Goal: Information Seeking & Learning: Learn about a topic

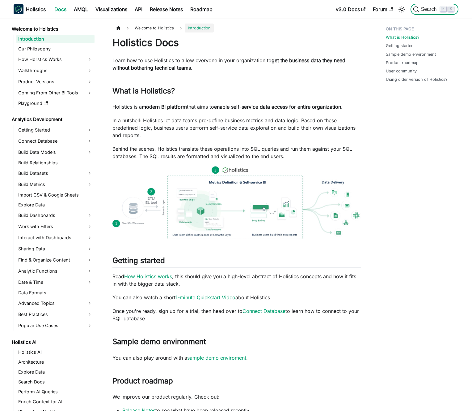
click at [428, 9] on span "Search" at bounding box center [429, 9] width 21 height 6
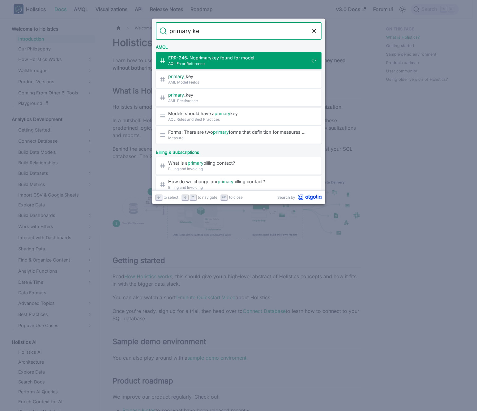
type input "primary key"
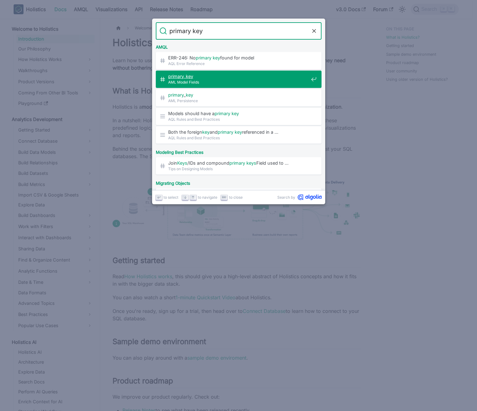
click at [233, 78] on span "primary _ key" at bounding box center [238, 76] width 140 height 6
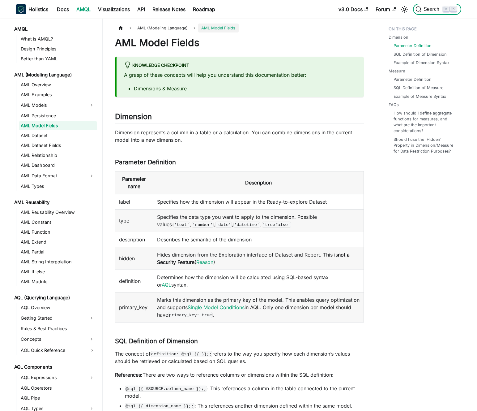
scroll to position [137, 0]
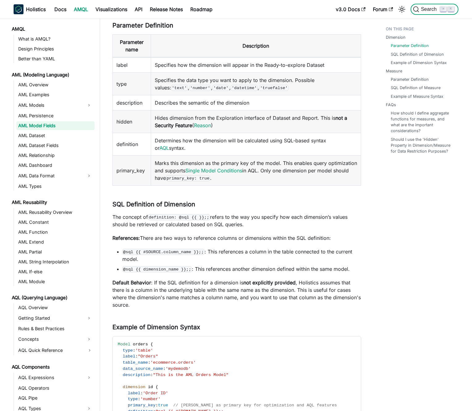
click at [435, 8] on span "Search" at bounding box center [429, 9] width 21 height 6
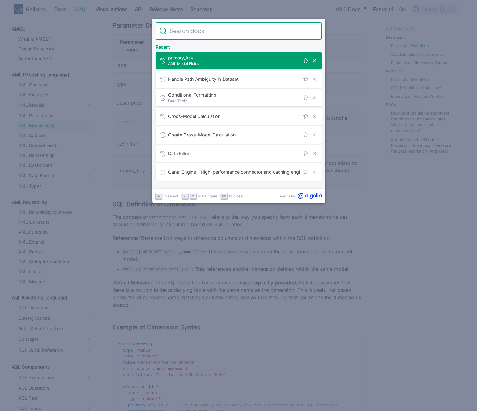
click at [246, 30] on input "Search" at bounding box center [242, 30] width 151 height 17
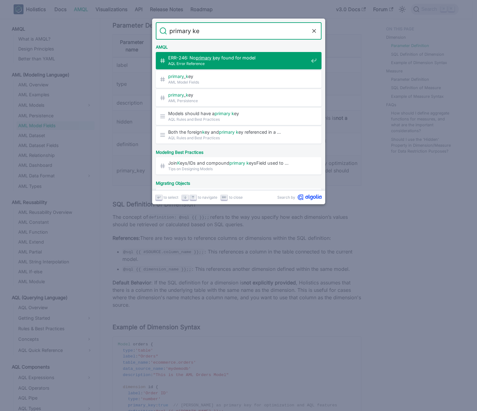
type input "primary key"
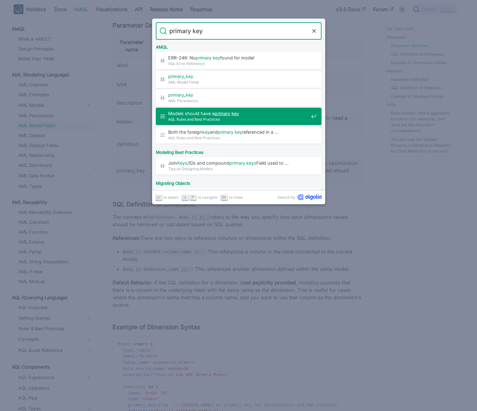
click at [211, 115] on span "Models should have a primary key" at bounding box center [238, 113] width 140 height 6
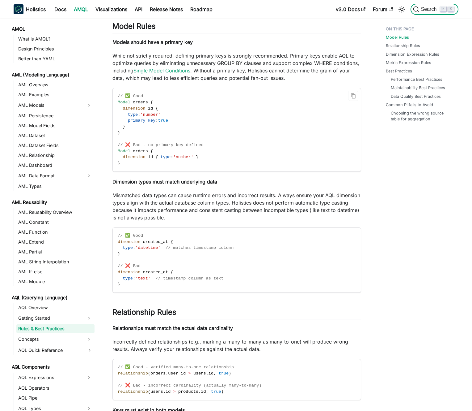
scroll to position [1, 0]
drag, startPoint x: 196, startPoint y: 125, endPoint x: 138, endPoint y: 122, distance: 57.5
click at [144, 123] on code "// ✅ Good Model orders { dimension id { type : 'number' primary_key : true } } …" at bounding box center [236, 129] width 247 height 83
click at [137, 122] on span "primary_key" at bounding box center [142, 120] width 28 height 5
click at [131, 119] on span "primary_key" at bounding box center [142, 120] width 28 height 5
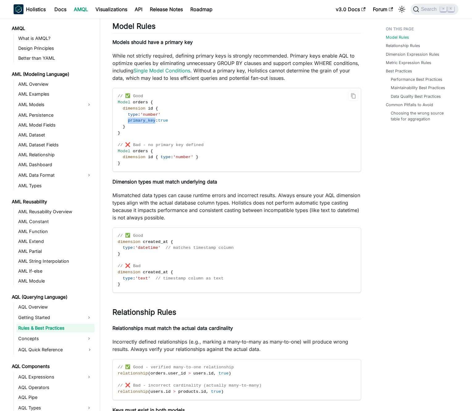
click at [131, 119] on span "primary_key" at bounding box center [142, 120] width 28 height 5
drag, startPoint x: 131, startPoint y: 119, endPoint x: 135, endPoint y: 119, distance: 3.4
click at [132, 119] on span "primary_key" at bounding box center [142, 120] width 28 height 5
click at [135, 119] on span "primary_key" at bounding box center [142, 120] width 28 height 5
click at [235, 61] on p "While not strictly required, defining primary keys is strongly recommended. Pri…" at bounding box center [237, 67] width 249 height 30
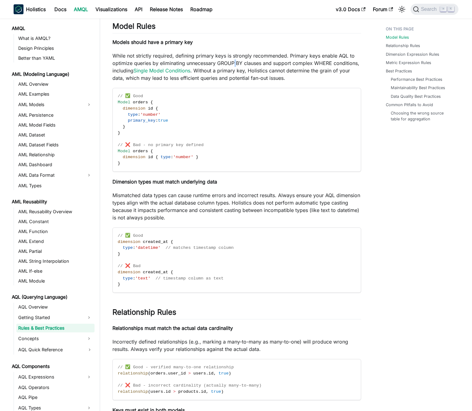
click at [235, 61] on p "While not strictly required, defining primary keys is strongly recommended. Pri…" at bounding box center [237, 67] width 249 height 30
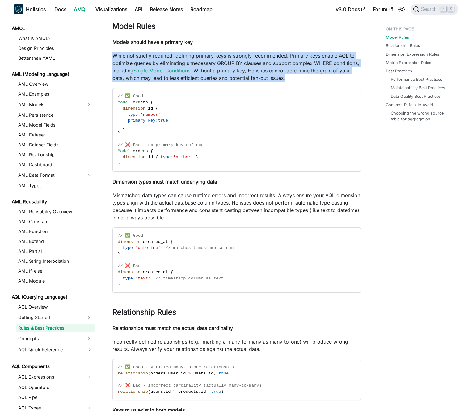
click at [235, 61] on p "While not strictly required, defining primary keys is strongly recommended. Pri…" at bounding box center [237, 67] width 249 height 30
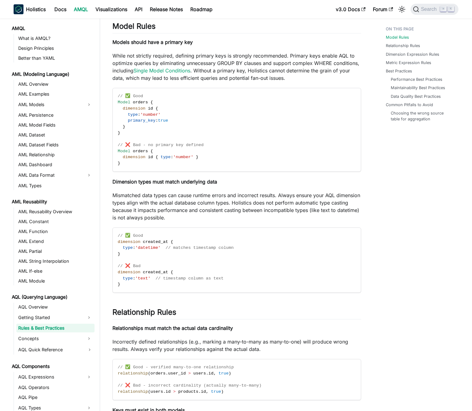
click at [241, 62] on p "While not strictly required, defining primary keys is strongly recommended. Pri…" at bounding box center [237, 67] width 249 height 30
drag, startPoint x: 215, startPoint y: 158, endPoint x: 220, endPoint y: 138, distance: 21.0
click at [220, 139] on code "// ✅ Good Model orders { dimension id { type : 'number' primary_key : true } } …" at bounding box center [236, 129] width 247 height 83
click at [220, 138] on code "// ✅ Good Model orders { dimension id { type : 'number' primary_key : true } } …" at bounding box center [236, 129] width 247 height 83
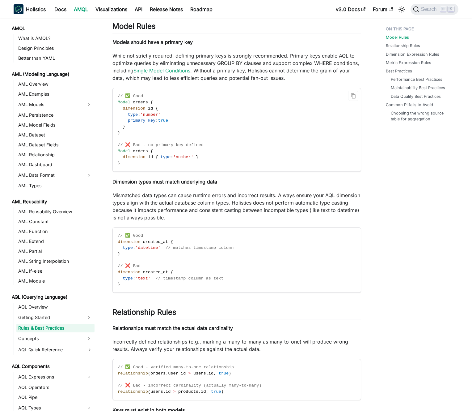
click at [220, 138] on code "// ✅ Good Model orders { dimension id { type : 'number' primary_key : true } } …" at bounding box center [236, 129] width 247 height 83
click at [224, 139] on code "// ✅ Good Model orders { dimension id { type : 'number' primary_key : true } } …" at bounding box center [236, 129] width 247 height 83
click at [169, 216] on p "Mismatched data types can cause runtime errors and incorrect results. Always en…" at bounding box center [237, 206] width 249 height 30
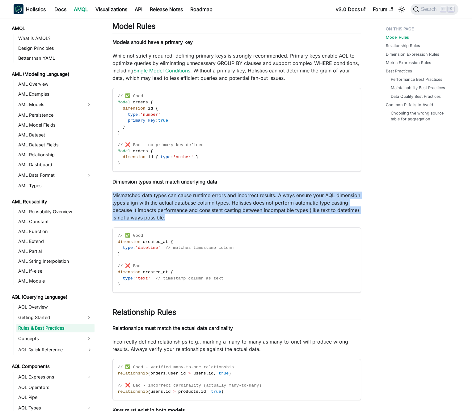
click at [169, 216] on p "Mismatched data types can cause runtime errors and incorrect results. Always en…" at bounding box center [237, 206] width 249 height 30
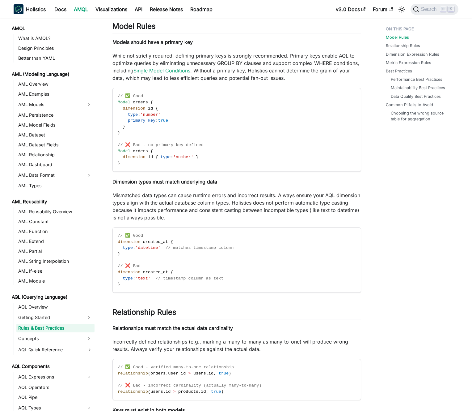
click at [184, 206] on p "Mismatched data types can cause runtime errors and incorrect results. Always en…" at bounding box center [237, 206] width 249 height 30
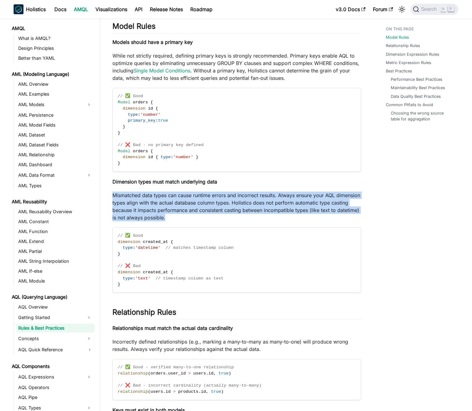
drag, startPoint x: 249, startPoint y: 188, endPoint x: 248, endPoint y: 220, distance: 32.5
click at [248, 220] on p "Mismatched data types can cause runtime errors and incorrect results. Always en…" at bounding box center [237, 206] width 249 height 30
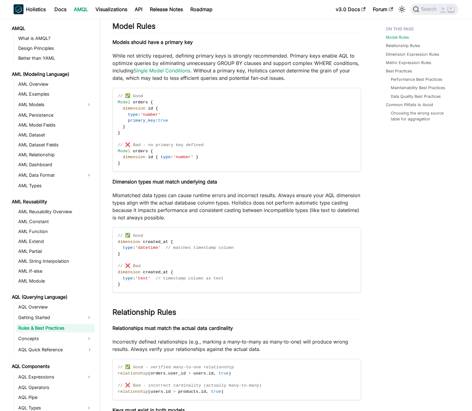
click at [174, 211] on p "Mismatched data types can cause runtime errors and incorrect results. Always en…" at bounding box center [237, 206] width 249 height 30
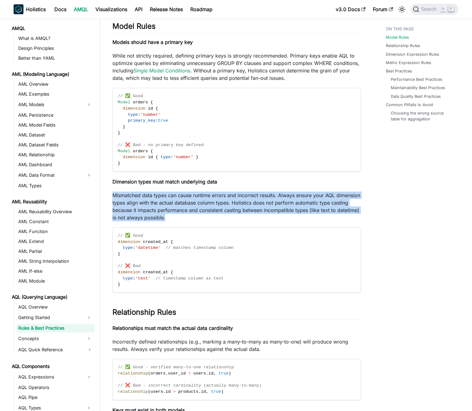
click at [174, 211] on p "Mismatched data types can cause runtime errors and incorrect results. Always en…" at bounding box center [237, 206] width 249 height 30
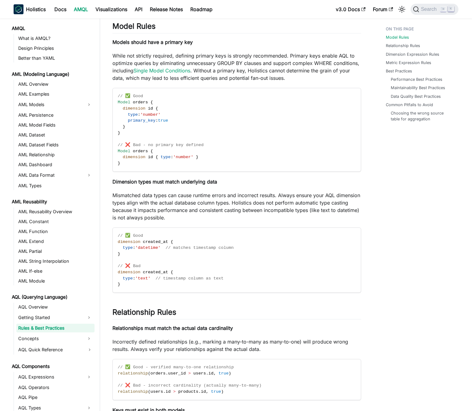
click at [171, 211] on p "Mismatched data types can cause runtime errors and incorrect results. Always en…" at bounding box center [237, 206] width 249 height 30
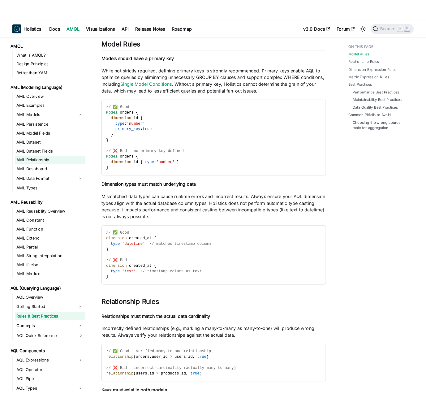
scroll to position [0, 0]
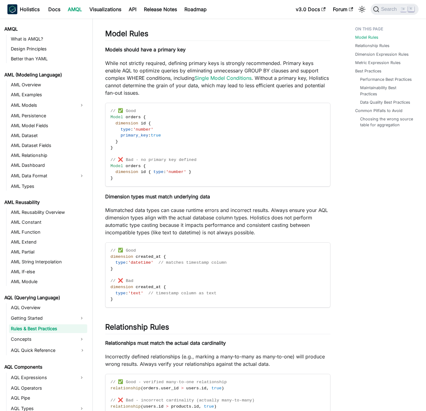
click at [248, 61] on p "While not strictly required, defining primary keys is strongly recommended. Pri…" at bounding box center [217, 77] width 225 height 37
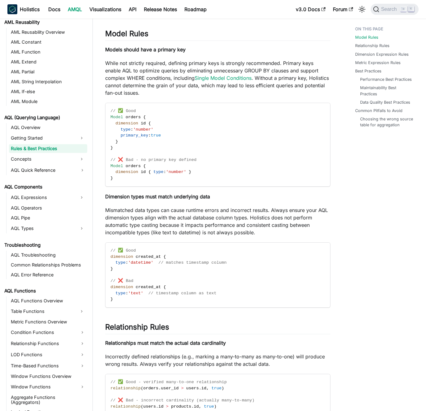
scroll to position [183, 0]
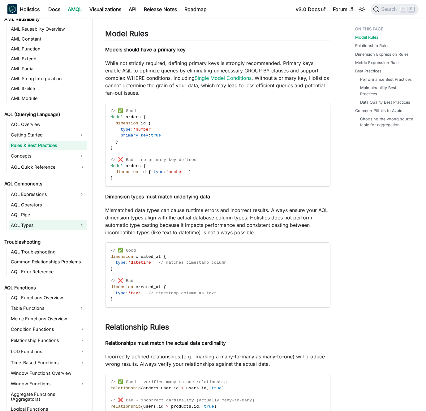
click at [51, 224] on link "AQL Types" at bounding box center [42, 225] width 67 height 10
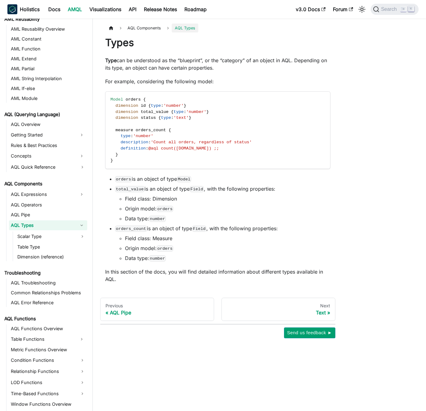
click at [51, 224] on link "AQL Types" at bounding box center [42, 225] width 67 height 10
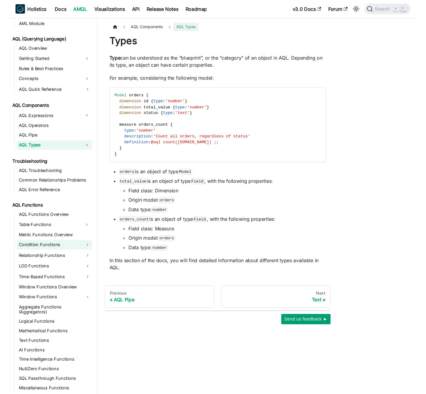
scroll to position [257, 0]
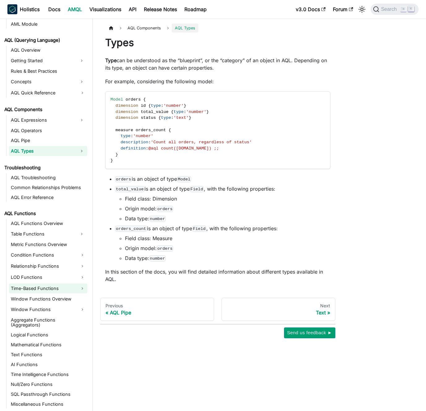
click at [48, 287] on link "Time-Based Functions" at bounding box center [48, 288] width 78 height 10
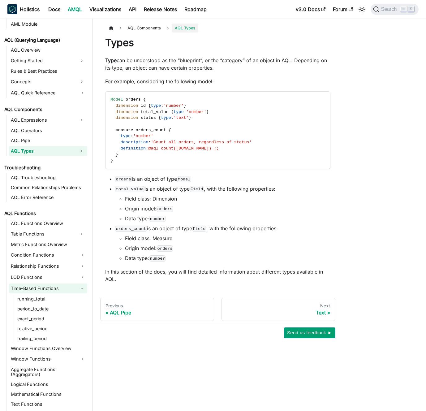
click at [48, 287] on link "Time-Based Functions" at bounding box center [48, 288] width 78 height 10
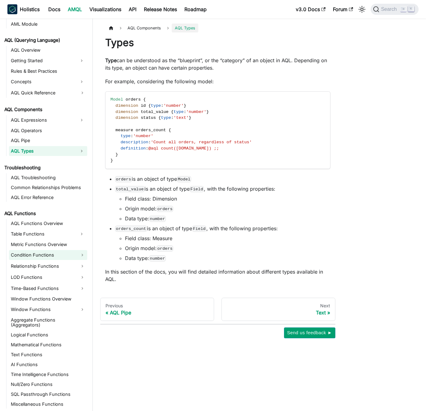
click at [55, 253] on link "Condition Functions" at bounding box center [48, 255] width 78 height 10
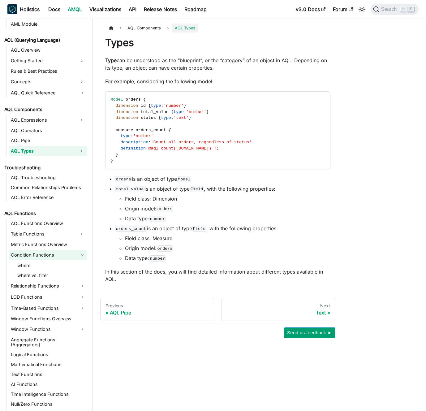
click at [55, 253] on link "Condition Functions" at bounding box center [48, 255] width 78 height 10
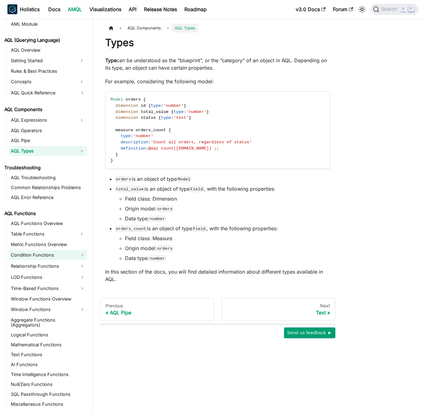
click at [55, 253] on link "Condition Functions" at bounding box center [48, 255] width 78 height 10
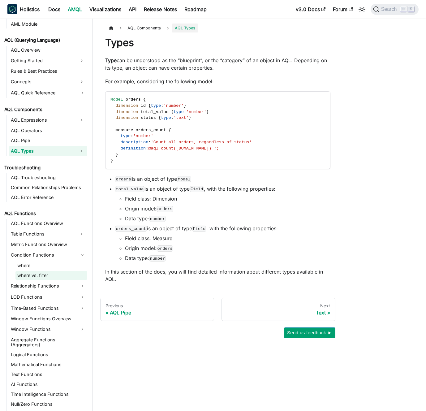
click at [52, 272] on link "where vs. filter" at bounding box center [51, 275] width 72 height 9
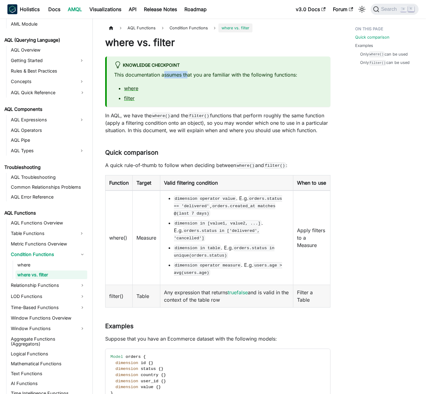
drag, startPoint x: 163, startPoint y: 75, endPoint x: 198, endPoint y: 75, distance: 34.9
click at [197, 75] on p "This documentation assumes that you are familiar with the following functions:" at bounding box center [218, 74] width 209 height 7
click at [198, 75] on p "This documentation assumes that you are familiar with the following functions:" at bounding box center [218, 74] width 209 height 7
drag, startPoint x: 120, startPoint y: 87, endPoint x: 162, endPoint y: 99, distance: 44.2
click at [161, 99] on ul "where filter" at bounding box center [218, 93] width 209 height 17
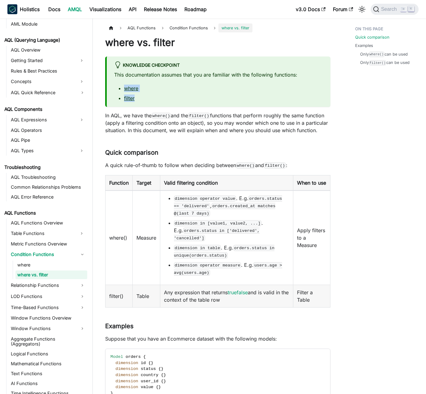
click at [163, 99] on li "filter" at bounding box center [223, 98] width 199 height 7
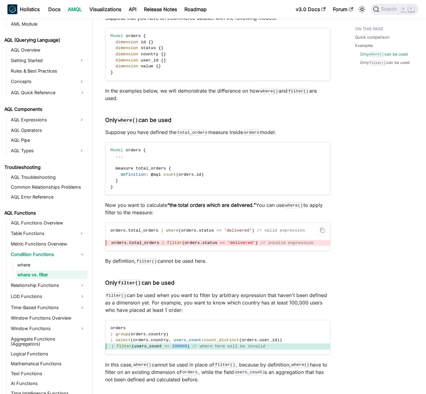
scroll to position [328, 0]
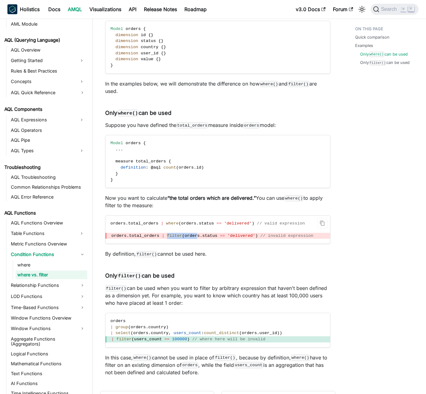
drag, startPoint x: 167, startPoint y: 235, endPoint x: 198, endPoint y: 235, distance: 31.2
click at [198, 235] on span "orders . total_orders | filter ( orders . status == 'delivered' ) // invalid ex…" at bounding box center [217, 236] width 224 height 6
drag, startPoint x: 198, startPoint y: 235, endPoint x: 196, endPoint y: 230, distance: 5.3
click at [198, 234] on span "orders" at bounding box center [192, 236] width 15 height 5
drag, startPoint x: 166, startPoint y: 225, endPoint x: 211, endPoint y: 224, distance: 45.1
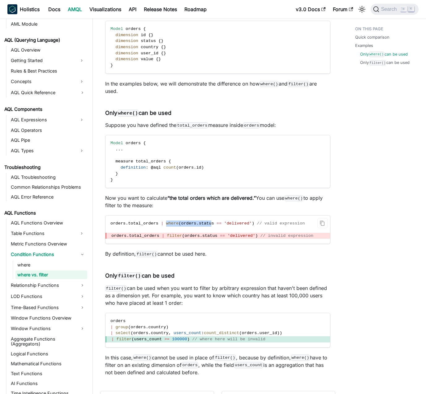
click at [211, 224] on span "orders . total_orders | where ( orders . status == 'delivered' ) // valid expre…" at bounding box center [207, 223] width 194 height 5
click at [211, 224] on span "status" at bounding box center [206, 223] width 15 height 5
drag, startPoint x: 160, startPoint y: 223, endPoint x: 111, endPoint y: 224, distance: 49.5
click at [111, 224] on span "orders . total_orders | where ( orders . status == 'delivered' ) // valid expre…" at bounding box center [207, 223] width 194 height 5
click at [195, 222] on span "orders" at bounding box center [188, 223] width 15 height 5
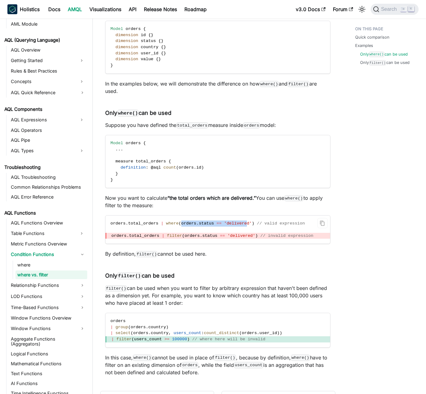
drag, startPoint x: 182, startPoint y: 223, endPoint x: 250, endPoint y: 224, distance: 68.3
click at [250, 224] on span "orders . total_orders | where ( orders . status == 'delivered' ) // valid expre…" at bounding box center [207, 223] width 194 height 5
click at [250, 224] on span "'delivered'" at bounding box center [238, 223] width 28 height 5
drag, startPoint x: 252, startPoint y: 224, endPoint x: 224, endPoint y: 221, distance: 28.2
click at [224, 221] on span "orders . total_orders | where ( orders . status == 'delivered' ) // valid expre…" at bounding box center [207, 223] width 194 height 5
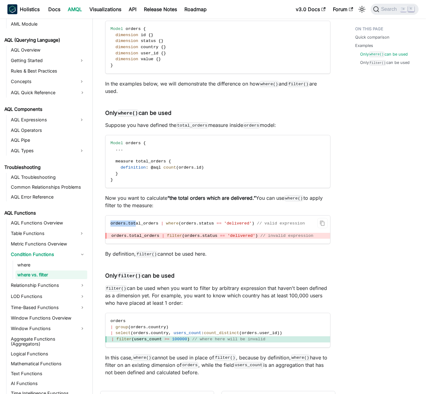
drag, startPoint x: 118, startPoint y: 224, endPoint x: 136, endPoint y: 223, distance: 17.9
click at [136, 223] on code "orders . total_orders | where ( orders . status == 'delivered' ) // valid expre…" at bounding box center [217, 230] width 224 height 28
click at [136, 223] on span "total_orders" at bounding box center [143, 223] width 30 height 5
drag, startPoint x: 136, startPoint y: 223, endPoint x: 129, endPoint y: 223, distance: 6.5
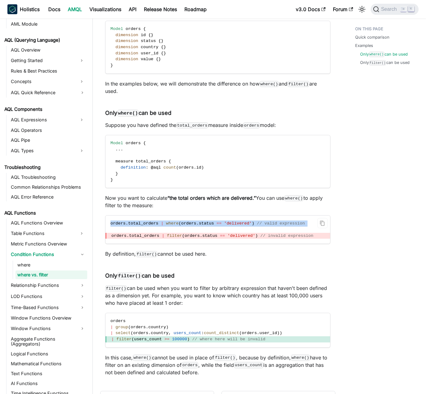
click at [135, 223] on span "total_orders" at bounding box center [143, 223] width 30 height 5
click at [129, 223] on span "total_orders" at bounding box center [143, 223] width 30 height 5
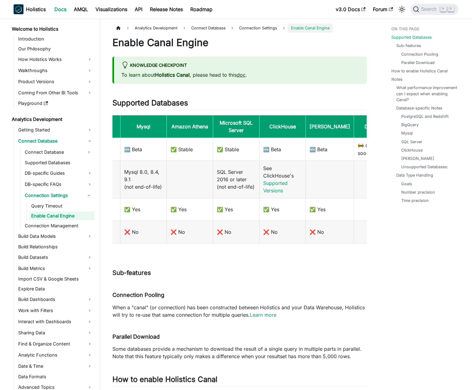
scroll to position [0, 214]
click at [273, 143] on td "🆕 Beta" at bounding box center [281, 149] width 46 height 23
drag, startPoint x: 273, startPoint y: 143, endPoint x: 273, endPoint y: 131, distance: 12.1
click at [273, 143] on td "🆕 Beta" at bounding box center [281, 149] width 46 height 23
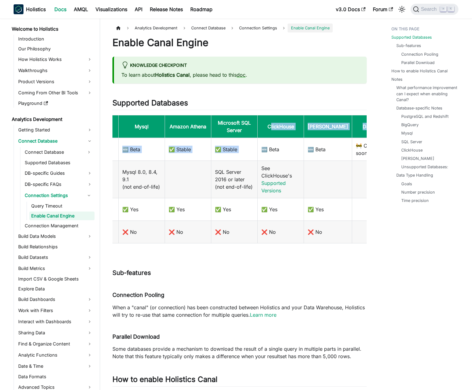
drag, startPoint x: 272, startPoint y: 124, endPoint x: 281, endPoint y: 141, distance: 18.9
click at [281, 141] on table "PostgreSQL Redshift BigQuery Snowflake Mysql Amazon Athena Microsoft SQL Server…" at bounding box center [240, 179] width 254 height 128
click at [281, 141] on td "🆕 Beta" at bounding box center [281, 149] width 46 height 23
drag, startPoint x: 283, startPoint y: 146, endPoint x: 271, endPoint y: 145, distance: 11.5
click at [271, 145] on td "🆕 Beta" at bounding box center [281, 149] width 46 height 23
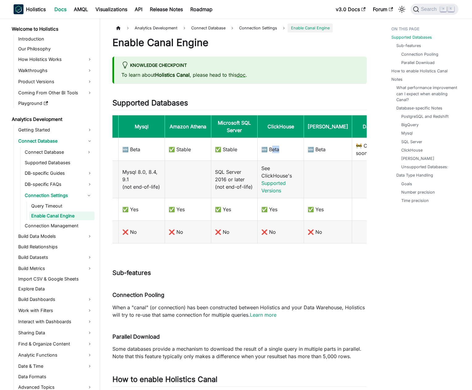
click at [271, 145] on td "🆕 Beta" at bounding box center [281, 149] width 46 height 23
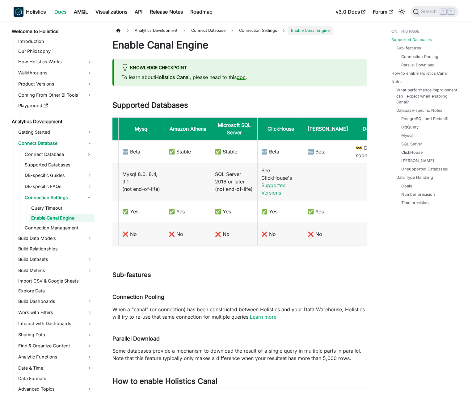
scroll to position [0, 0]
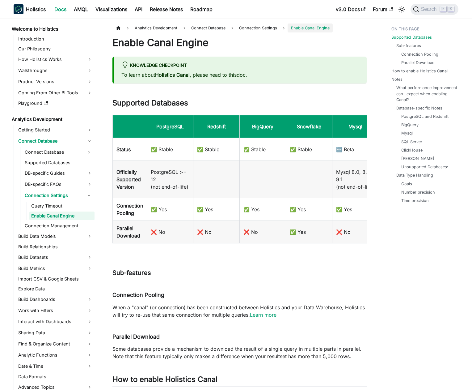
click at [283, 136] on th "BigQuery" at bounding box center [263, 126] width 46 height 23
click at [243, 77] on link "doc" at bounding box center [241, 75] width 9 height 6
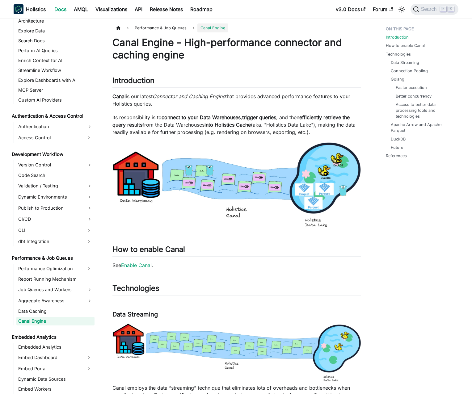
scroll to position [431, 0]
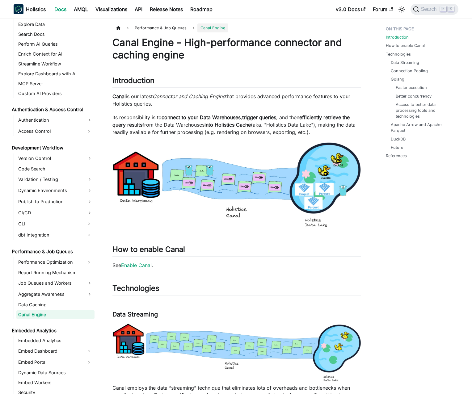
drag, startPoint x: 200, startPoint y: 105, endPoint x: 211, endPoint y: 133, distance: 29.3
click at [211, 133] on p "Its responsibility is to connect to your Data Warehouses , trigger queries , an…" at bounding box center [237, 125] width 249 height 22
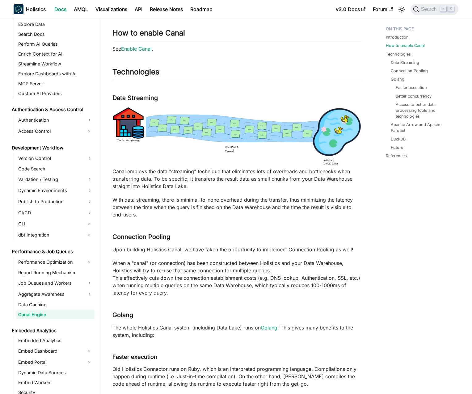
scroll to position [217, 0]
click at [193, 123] on img at bounding box center [237, 136] width 249 height 59
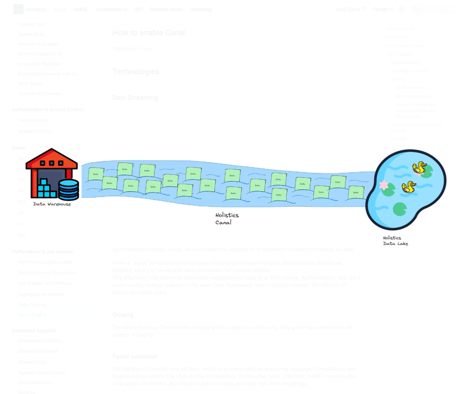
click at [327, 46] on div at bounding box center [236, 197] width 472 height 394
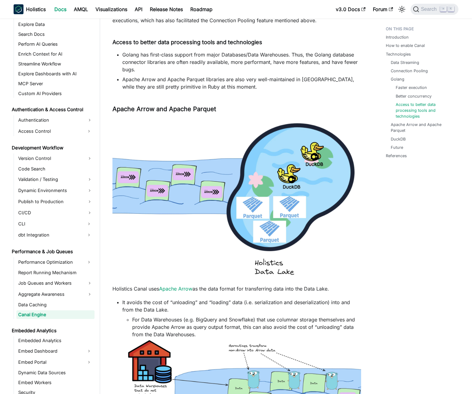
scroll to position [818, 0]
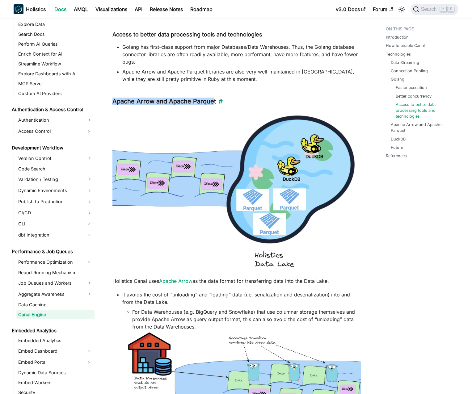
drag, startPoint x: 110, startPoint y: 101, endPoint x: 213, endPoint y: 100, distance: 103.3
click at [285, 101] on h3 "Apache Arrow and Apache Parquet ​" at bounding box center [237, 102] width 249 height 8
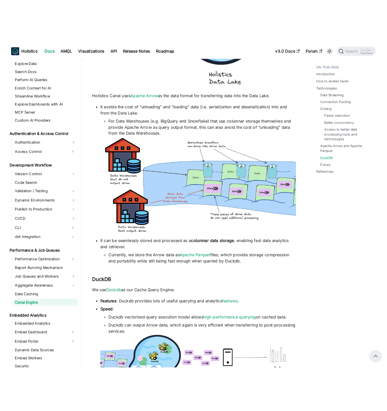
scroll to position [860, 0]
